Goal: Information Seeking & Learning: Learn about a topic

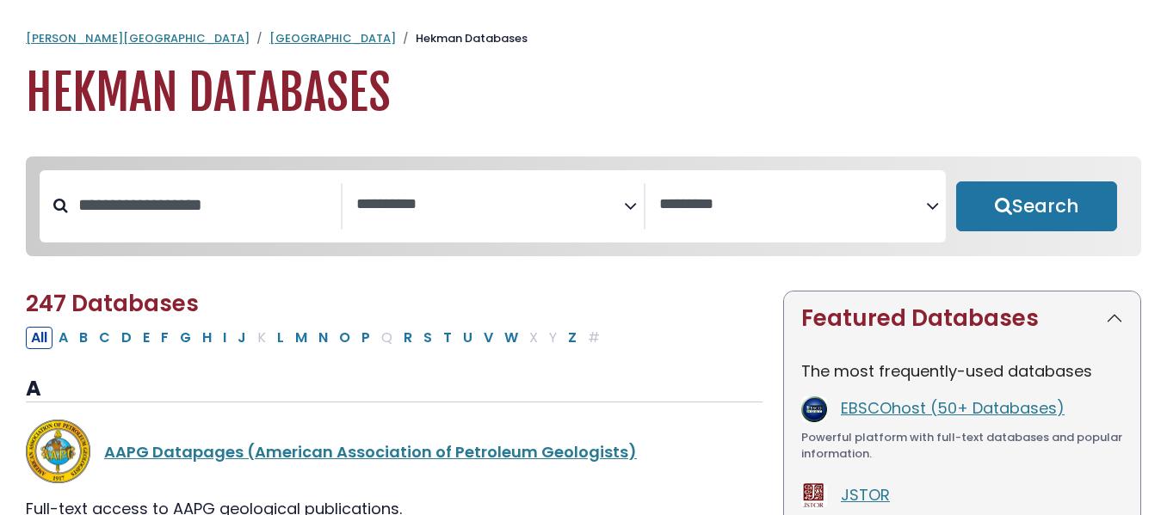
select select "Database Subject Filter"
select select "Database Vendors Filter"
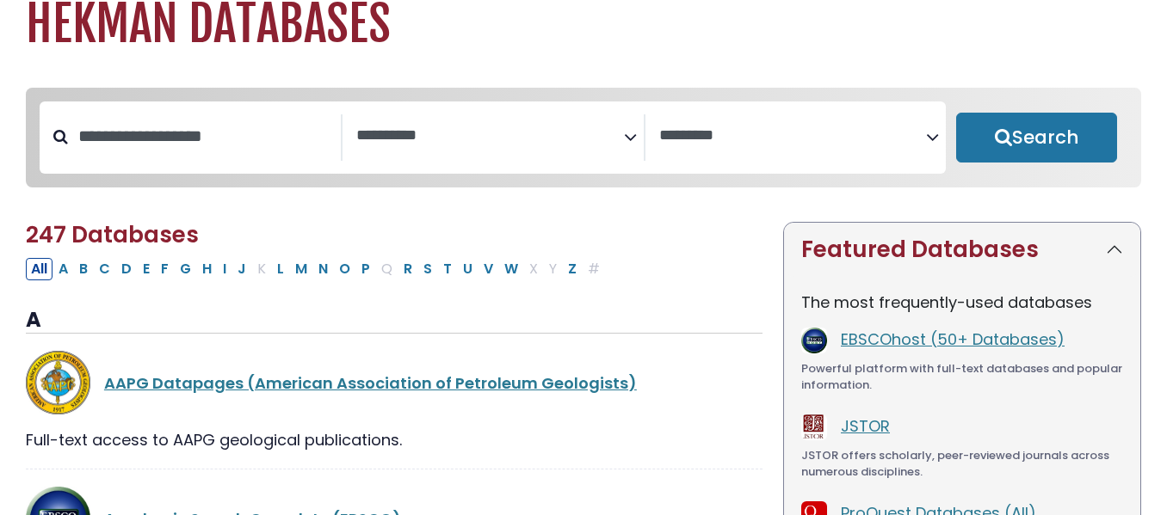
click at [438, 145] on textarea "Search" at bounding box center [490, 136] width 268 height 18
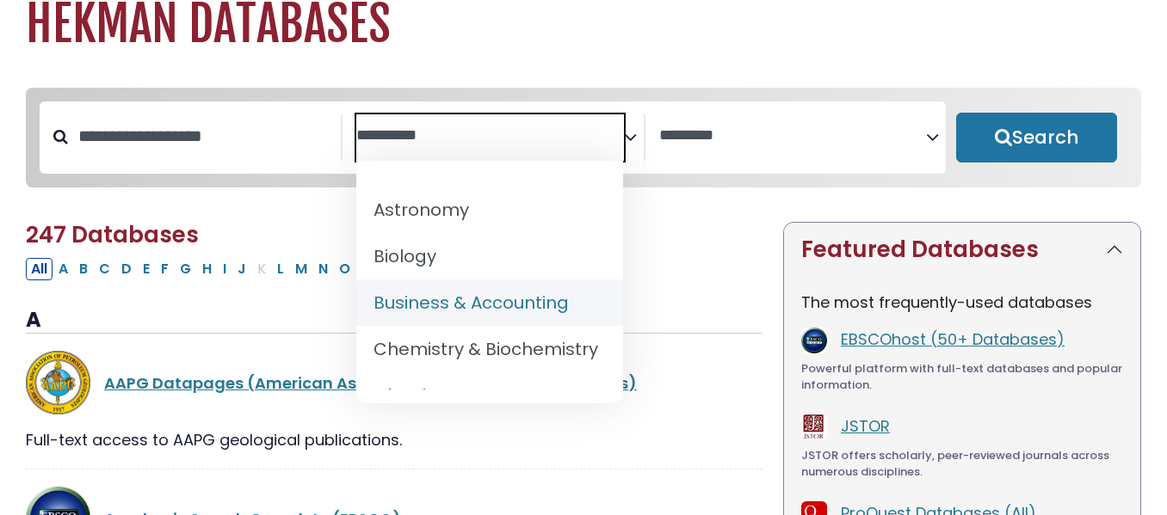
scroll to position [175, 0]
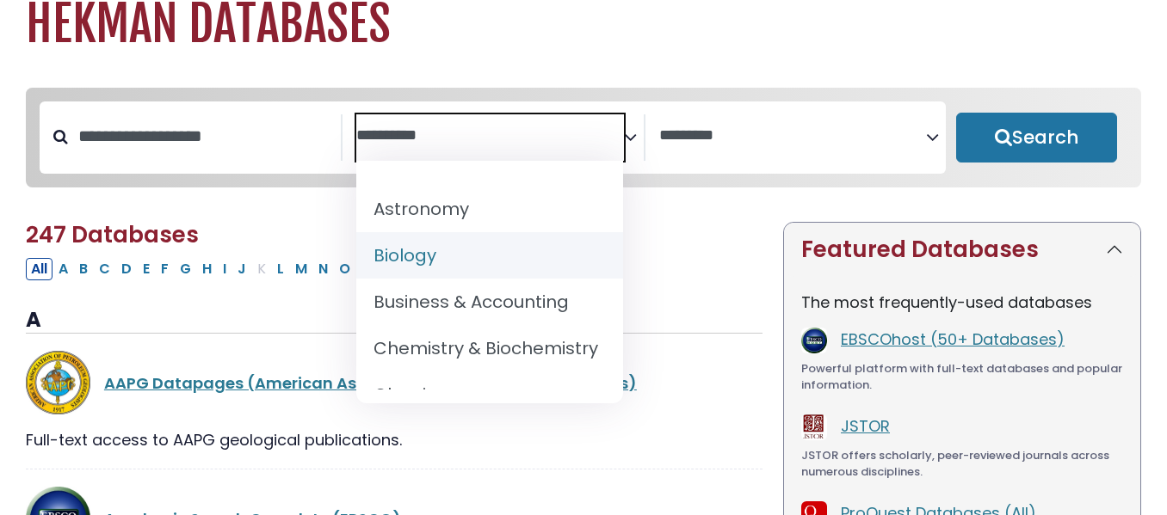
select select "*****"
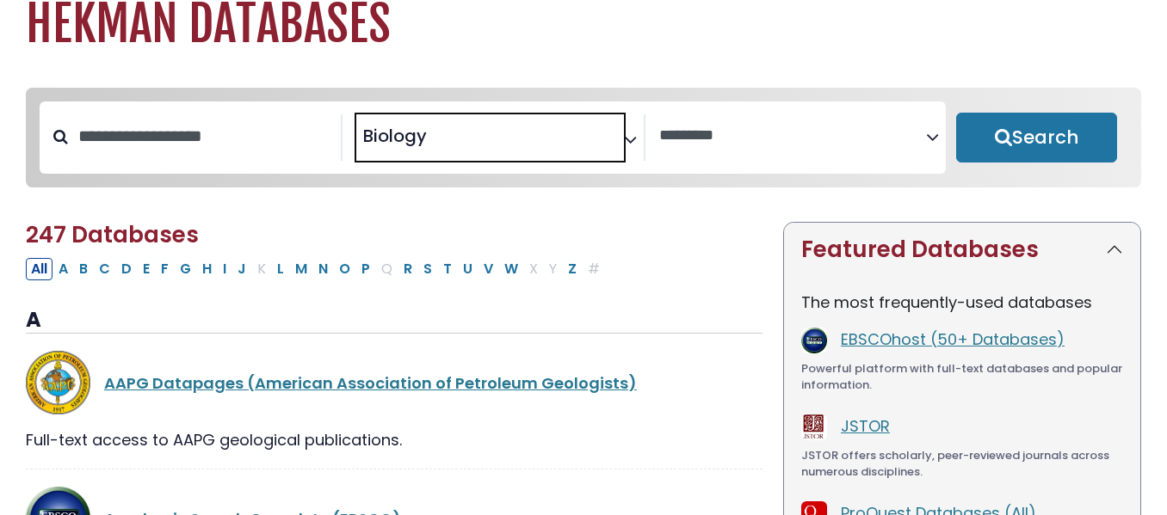
scroll to position [112, 0]
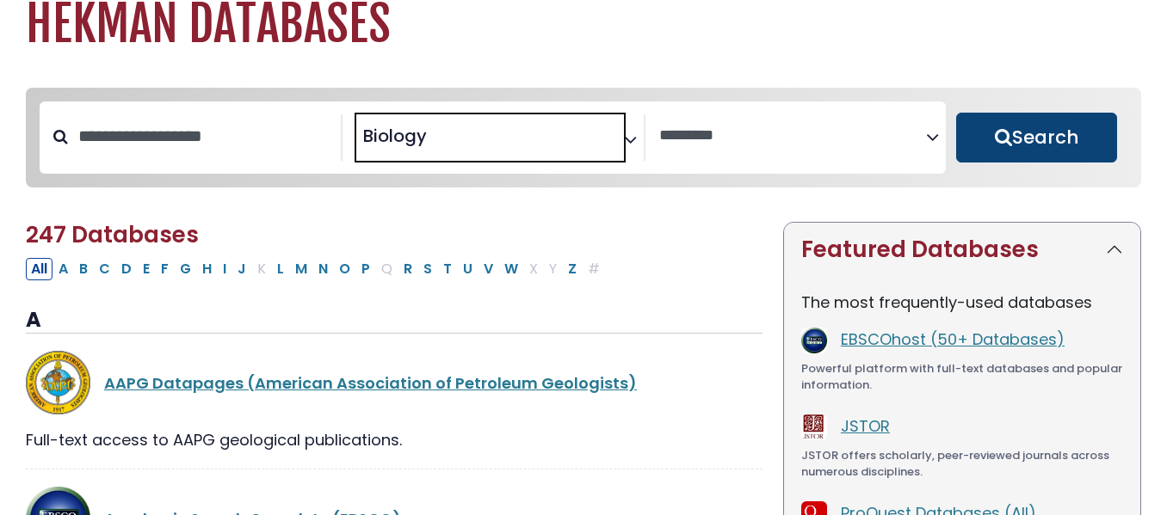
click at [1082, 126] on button "Search" at bounding box center [1036, 138] width 161 height 50
select select "Database Vendors Filter"
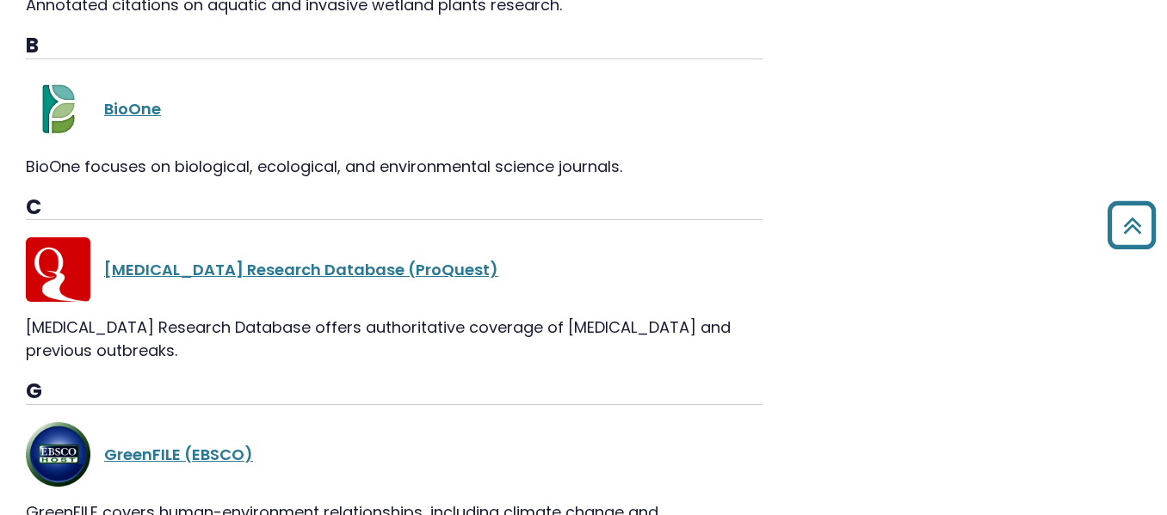
scroll to position [1494, 0]
click at [136, 108] on link "BioOne" at bounding box center [132, 108] width 57 height 22
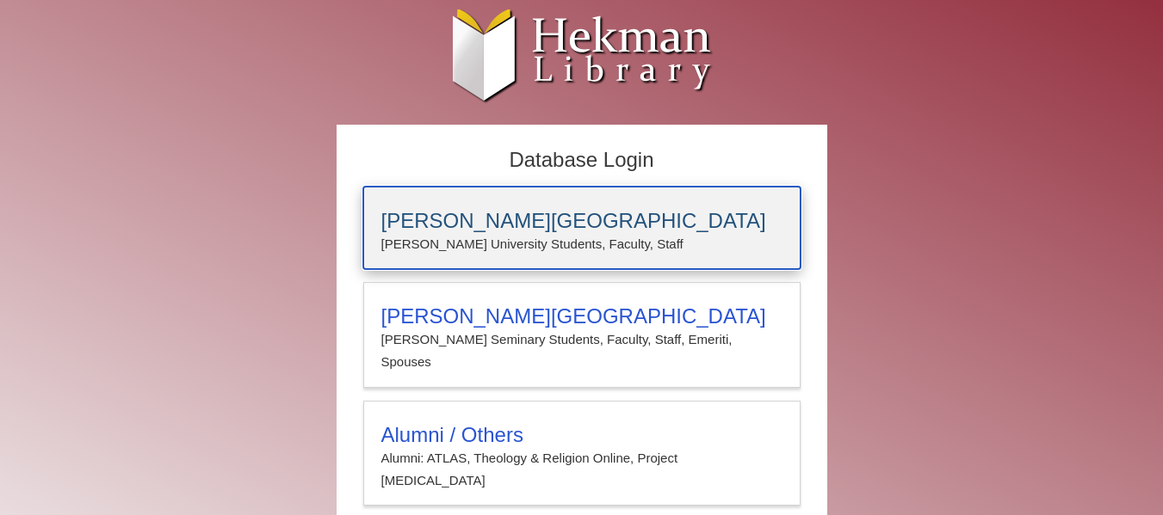
click at [557, 214] on h3 "[PERSON_NAME][GEOGRAPHIC_DATA]" at bounding box center [581, 221] width 401 height 24
click at [473, 236] on p "Calvin University Students, Faculty, Staff" at bounding box center [581, 244] width 401 height 22
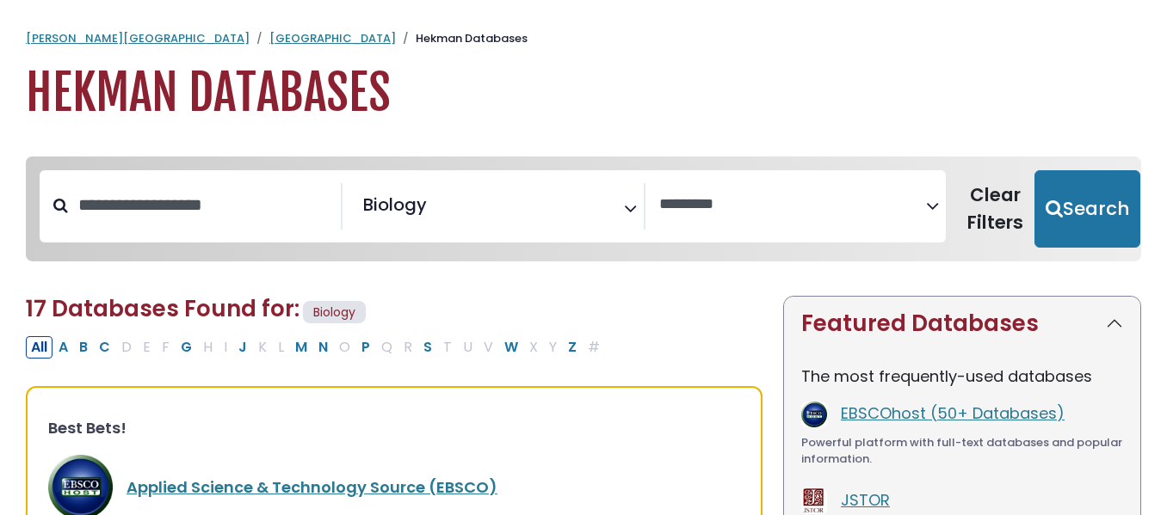
select select "Database Vendors Filter"
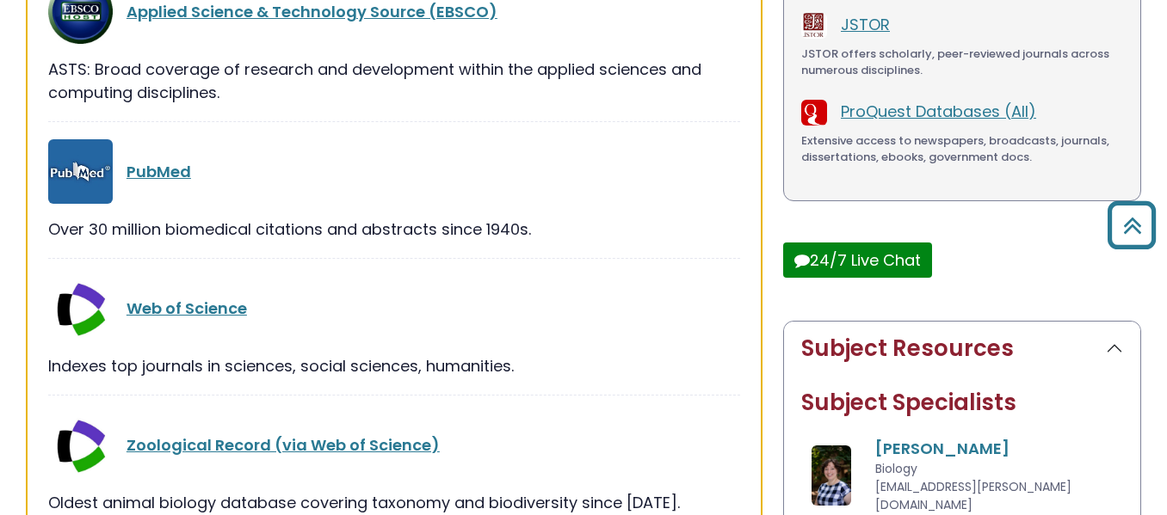
scroll to position [487, 0]
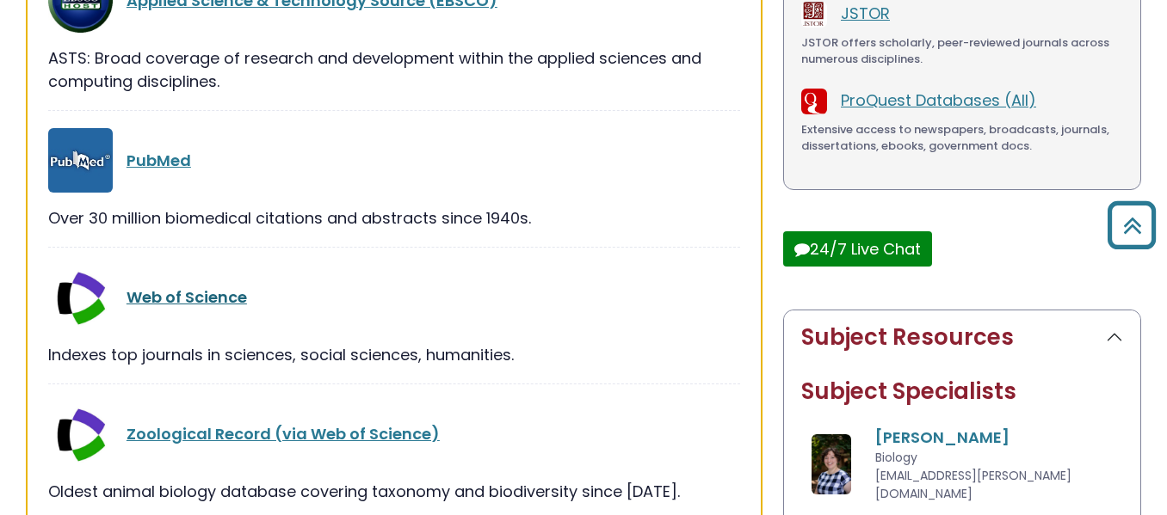
click at [181, 300] on link "Web of Science" at bounding box center [187, 298] width 120 height 22
